Goal: Transaction & Acquisition: Book appointment/travel/reservation

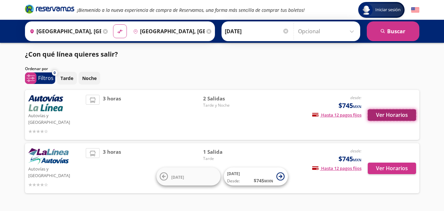
click at [392, 116] on button "Ver Horarios" at bounding box center [392, 115] width 48 height 12
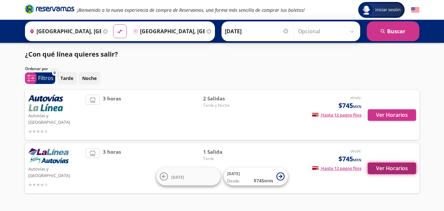
click at [399, 162] on button "Ver Horarios" at bounding box center [392, 168] width 48 height 12
